Goal: Transaction & Acquisition: Purchase product/service

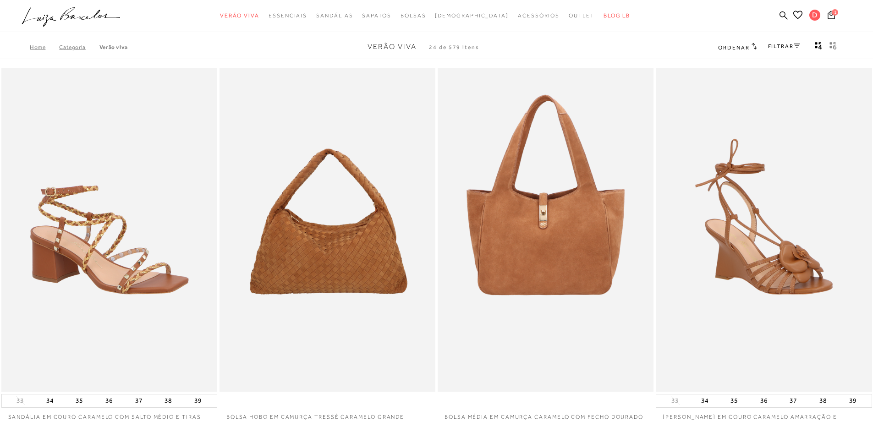
click at [543, 182] on img at bounding box center [546, 230] width 215 height 324
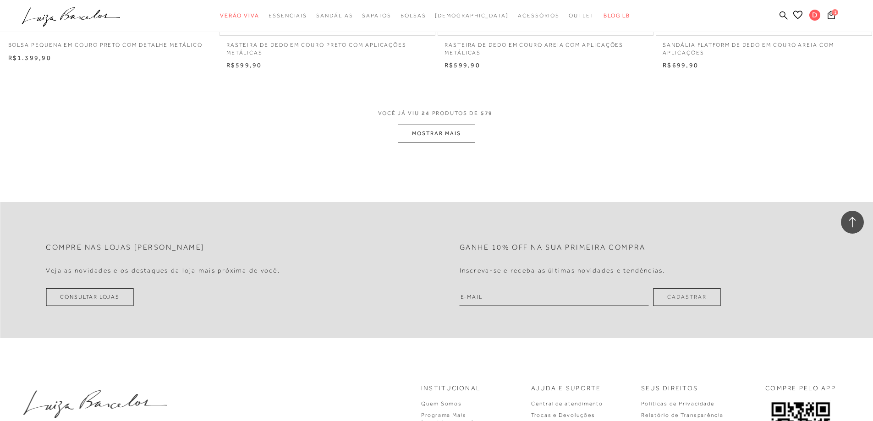
scroll to position [2245, 0]
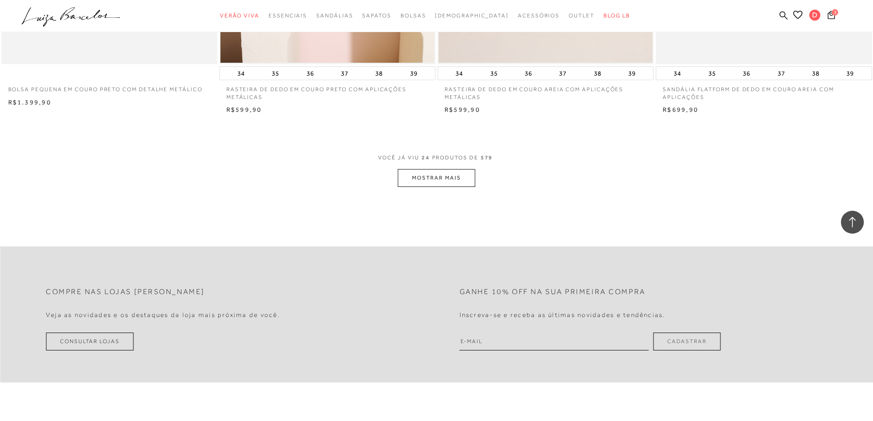
click at [463, 185] on button "MOSTRAR MAIS" at bounding box center [436, 178] width 77 height 18
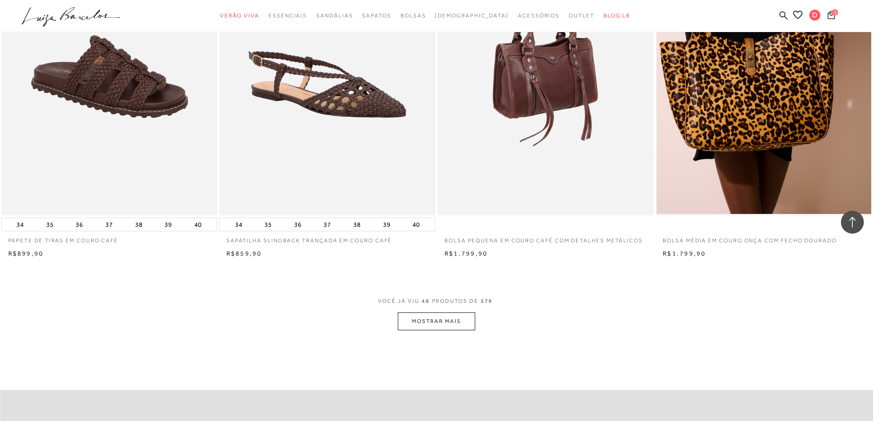
scroll to position [4399, 0]
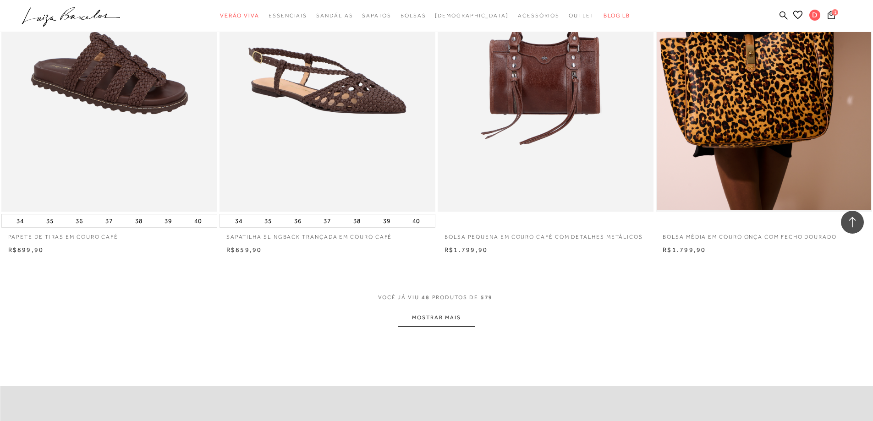
click at [457, 314] on button "MOSTRAR MAIS" at bounding box center [436, 318] width 77 height 18
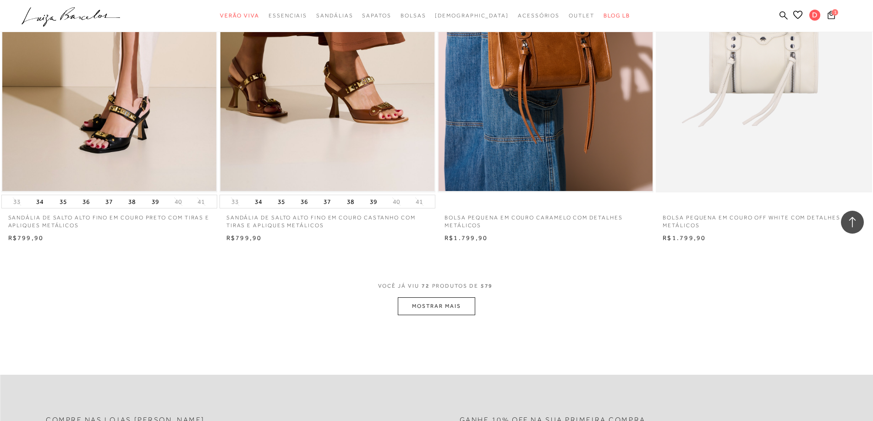
scroll to position [6690, 0]
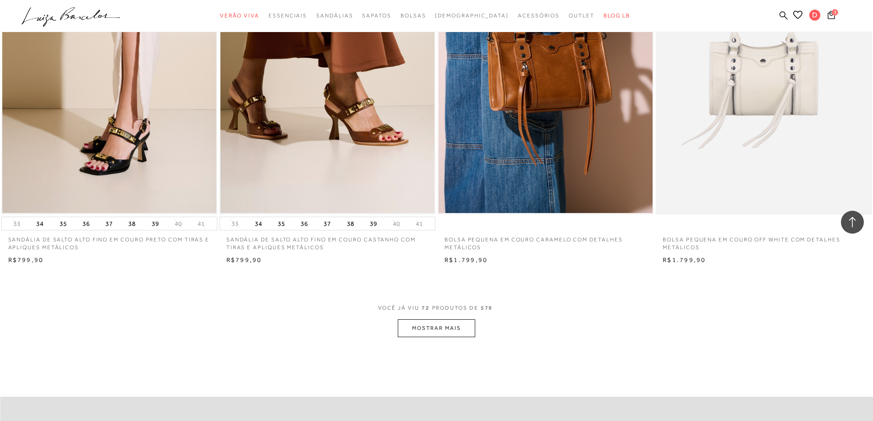
click at [448, 331] on button "MOSTRAR MAIS" at bounding box center [436, 328] width 77 height 18
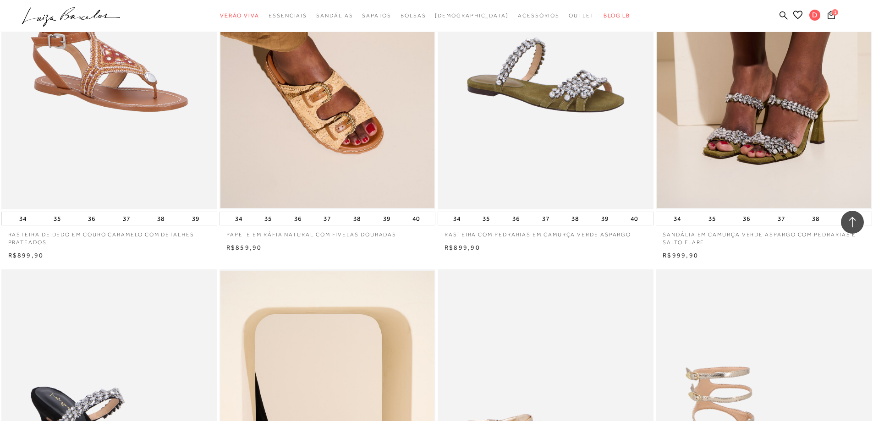
scroll to position [8569, 0]
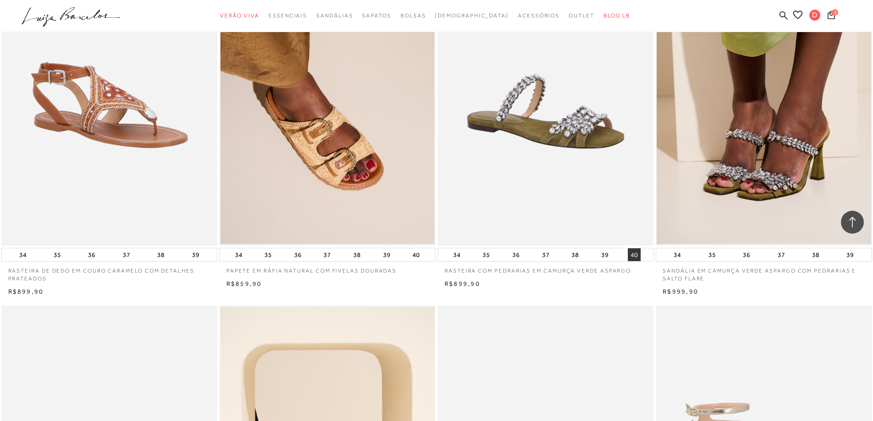
click at [631, 256] on button "40" at bounding box center [634, 254] width 13 height 13
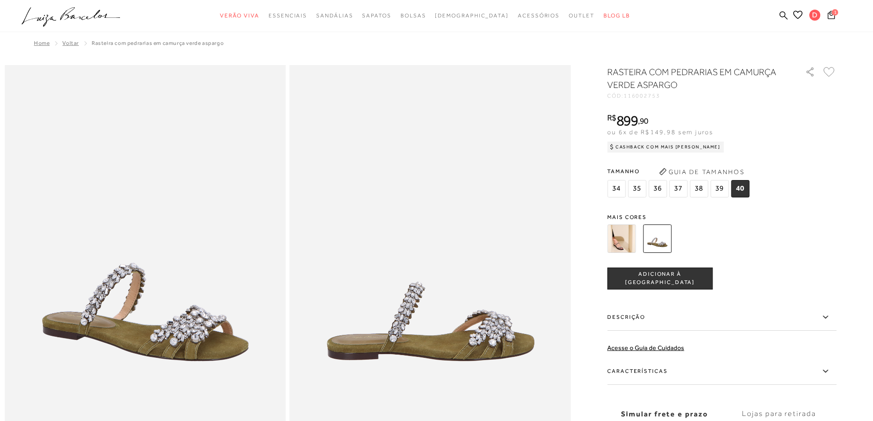
click at [668, 274] on span "ADICIONAR À SACOLA" at bounding box center [660, 278] width 104 height 16
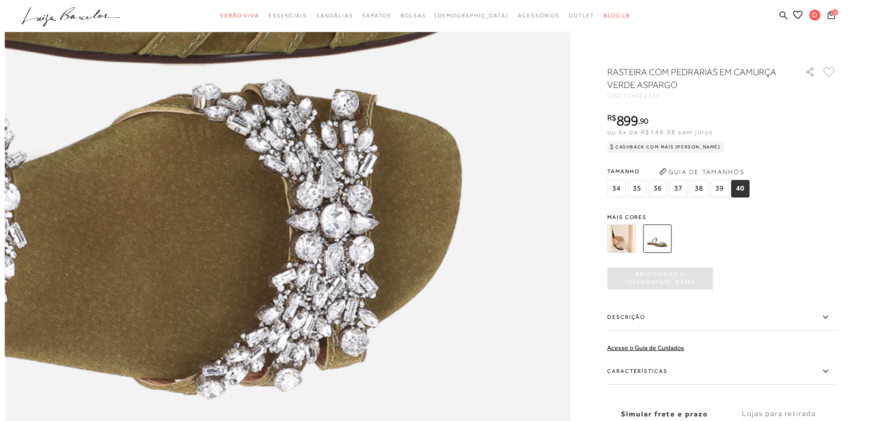
scroll to position [1375, 0]
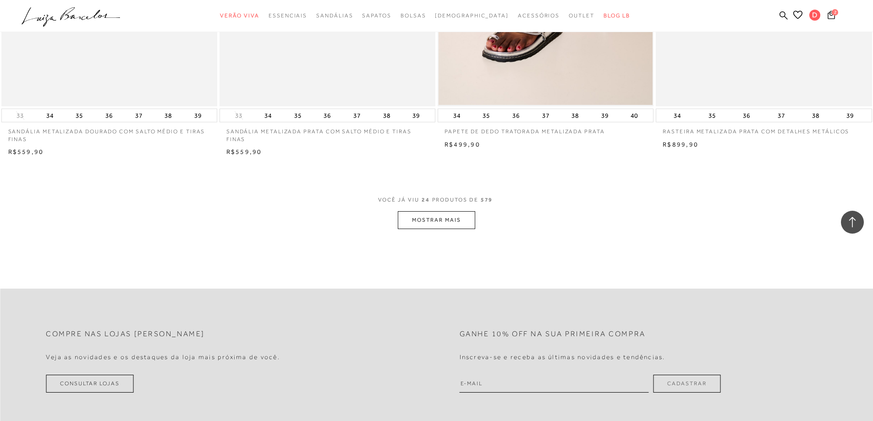
scroll to position [2182, 0]
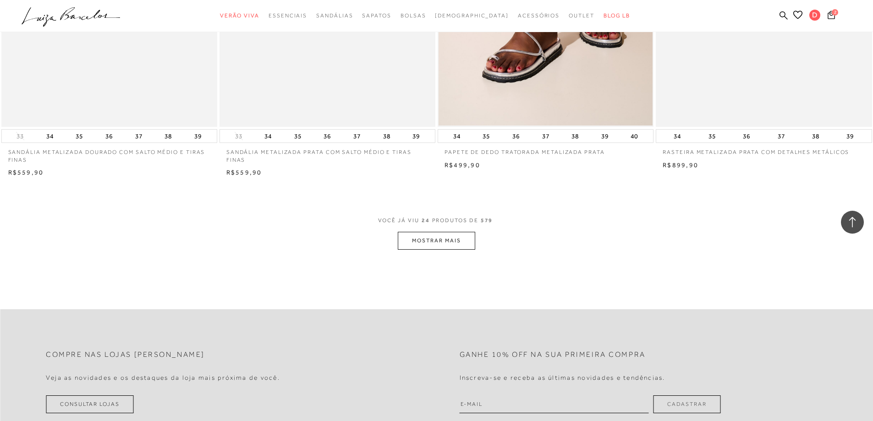
click at [443, 241] on button "MOSTRAR MAIS" at bounding box center [436, 241] width 77 height 18
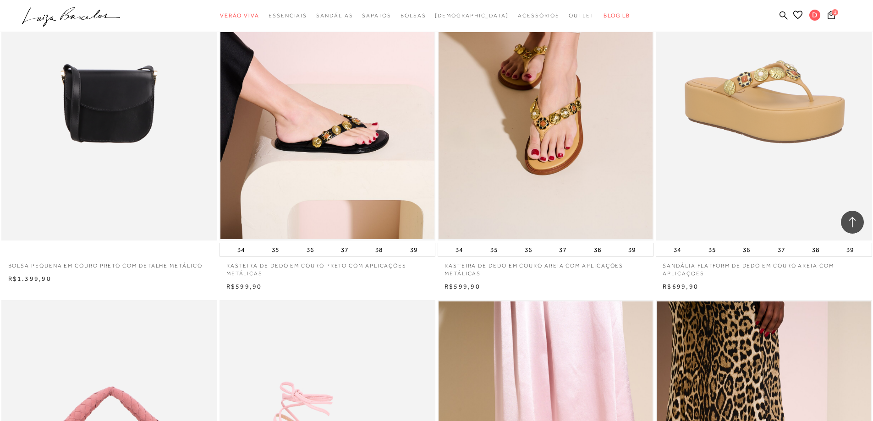
scroll to position [2457, 0]
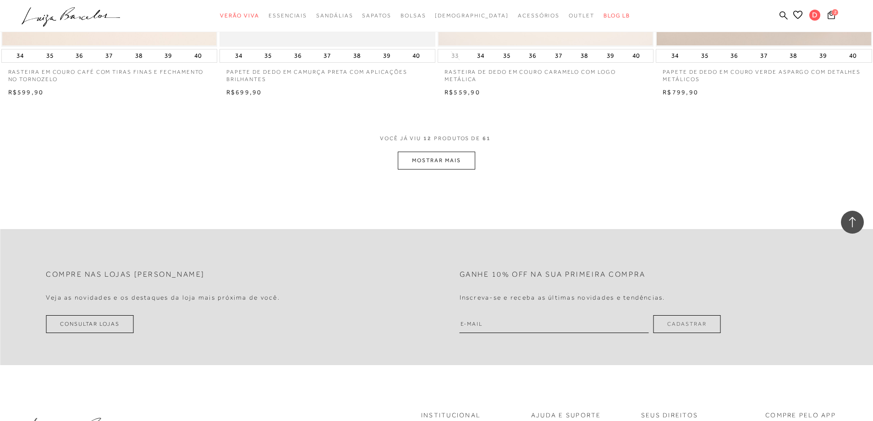
scroll to position [1092, 0]
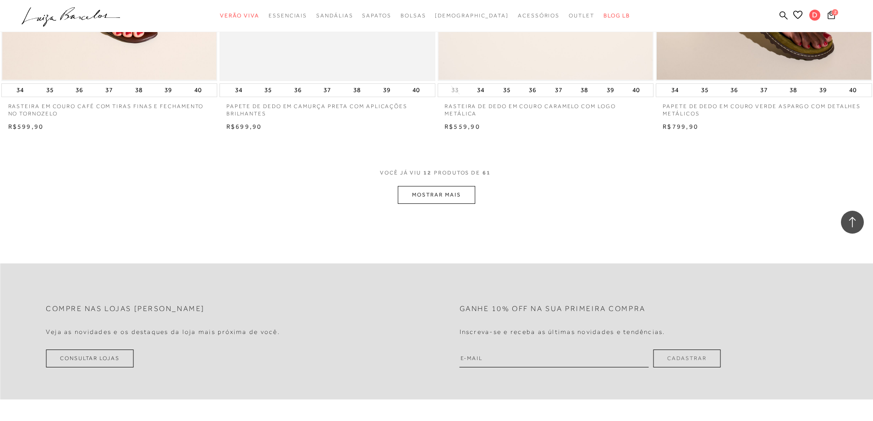
click at [430, 192] on button "MOSTRAR MAIS" at bounding box center [436, 195] width 77 height 18
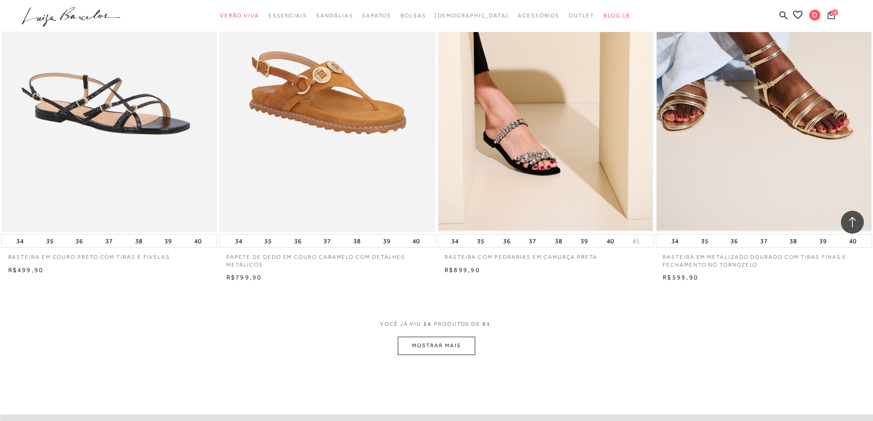
scroll to position [2216, 0]
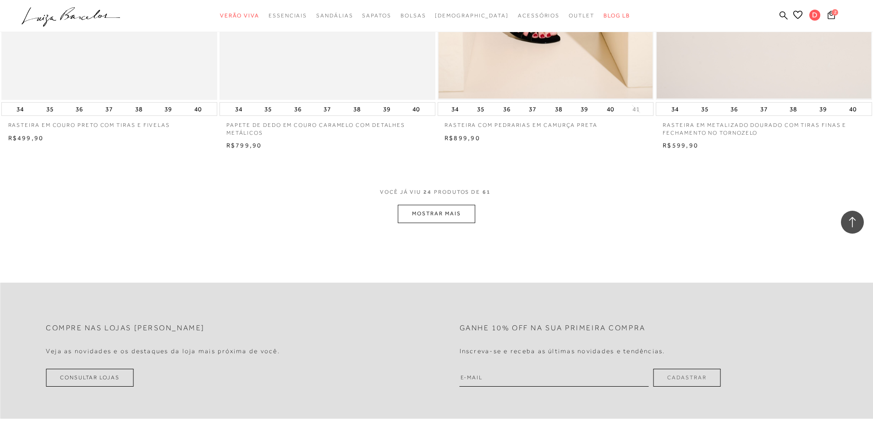
click at [425, 217] on button "MOSTRAR MAIS" at bounding box center [436, 214] width 77 height 18
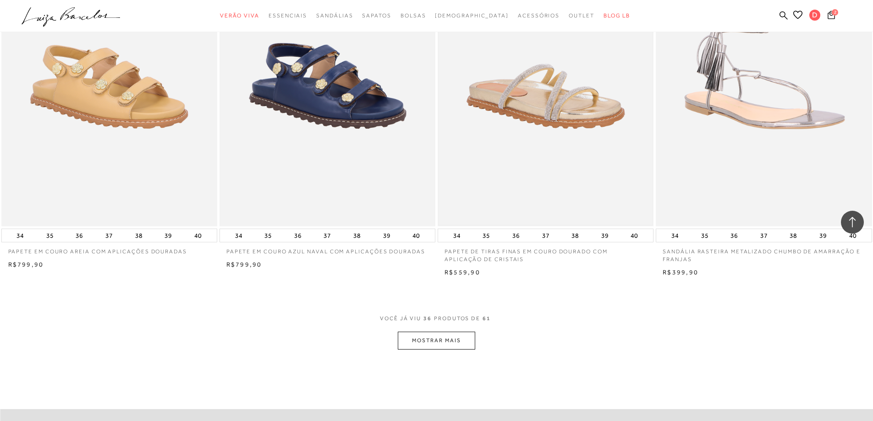
scroll to position [3408, 0]
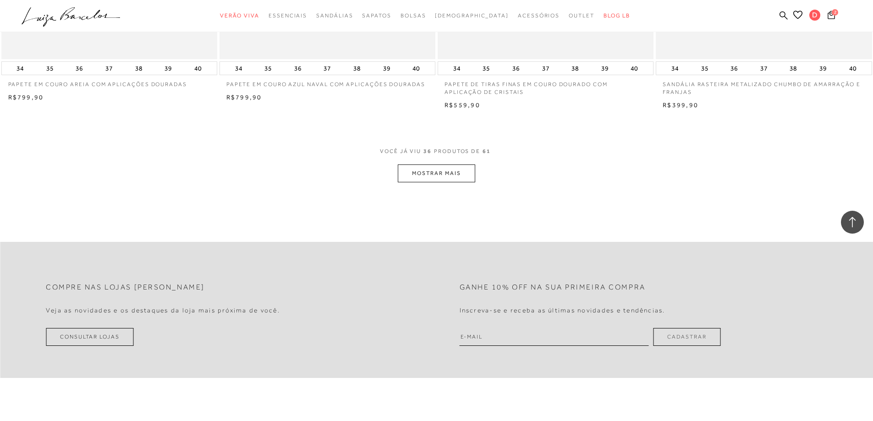
click at [457, 175] on button "MOSTRAR MAIS" at bounding box center [436, 174] width 77 height 18
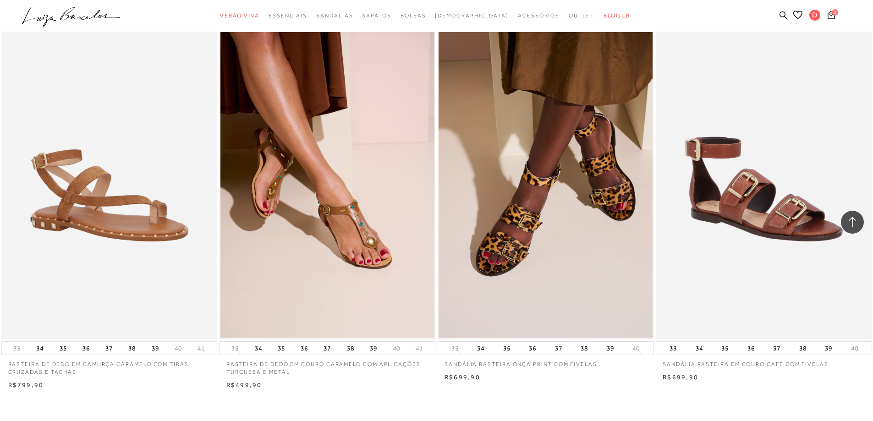
scroll to position [4462, 0]
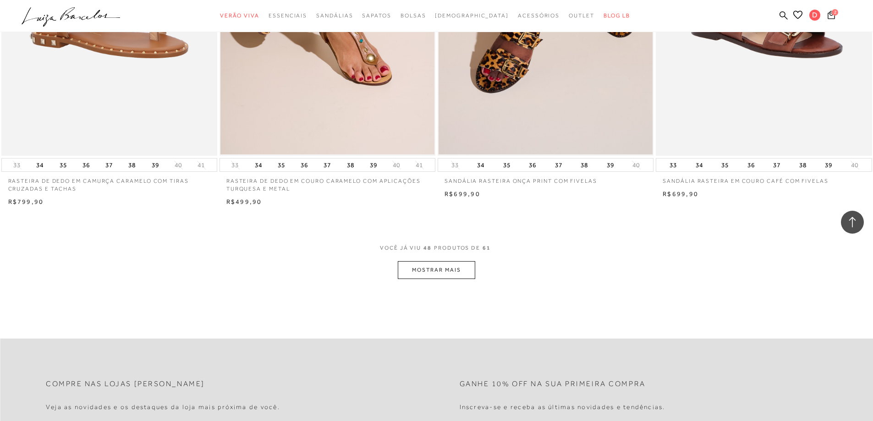
click at [458, 268] on button "MOSTRAR MAIS" at bounding box center [436, 270] width 77 height 18
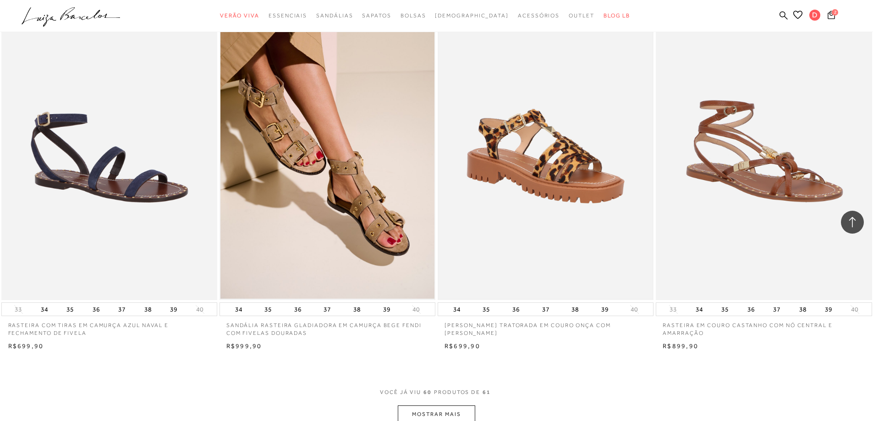
scroll to position [5699, 0]
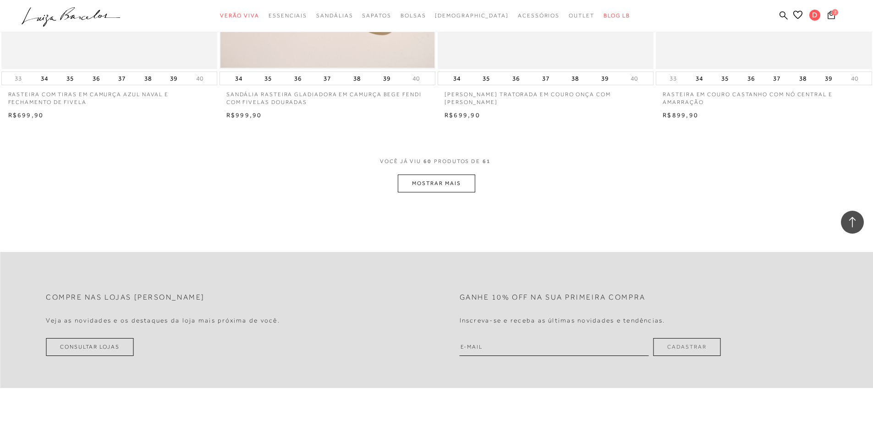
click at [442, 183] on button "MOSTRAR MAIS" at bounding box center [436, 184] width 77 height 18
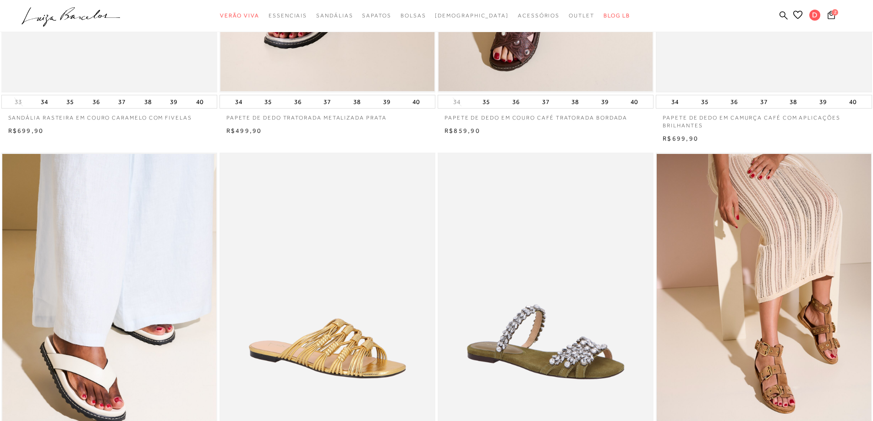
scroll to position [412, 0]
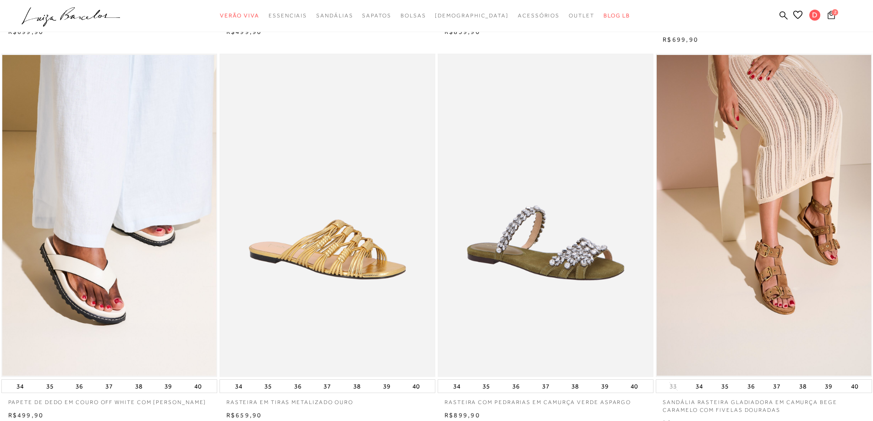
click at [828, 13] on icon at bounding box center [831, 15] width 7 height 8
